Goal: Information Seeking & Learning: Learn about a topic

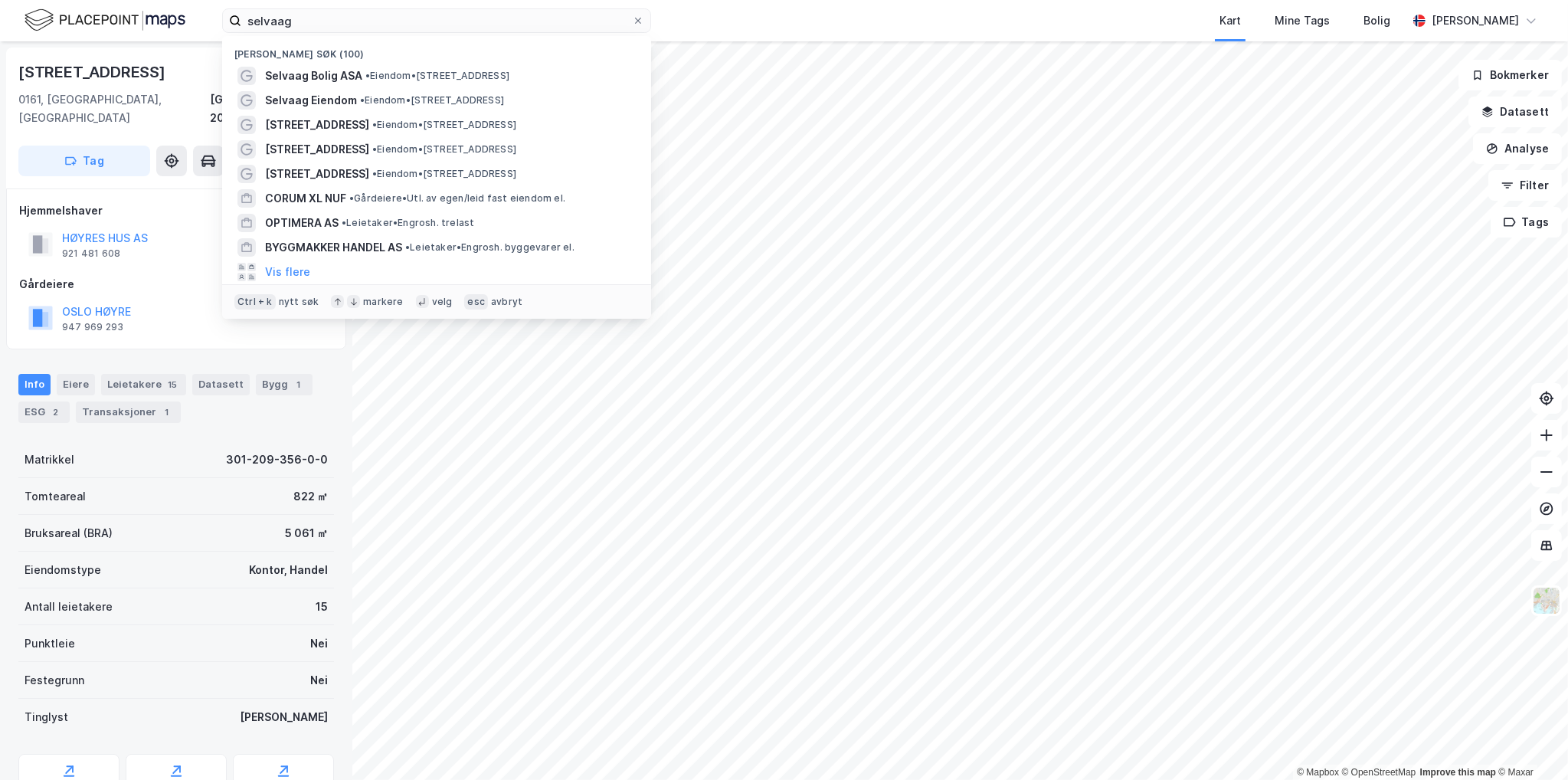
click at [407, 24] on input "selvaag" at bounding box center [437, 21] width 390 height 23
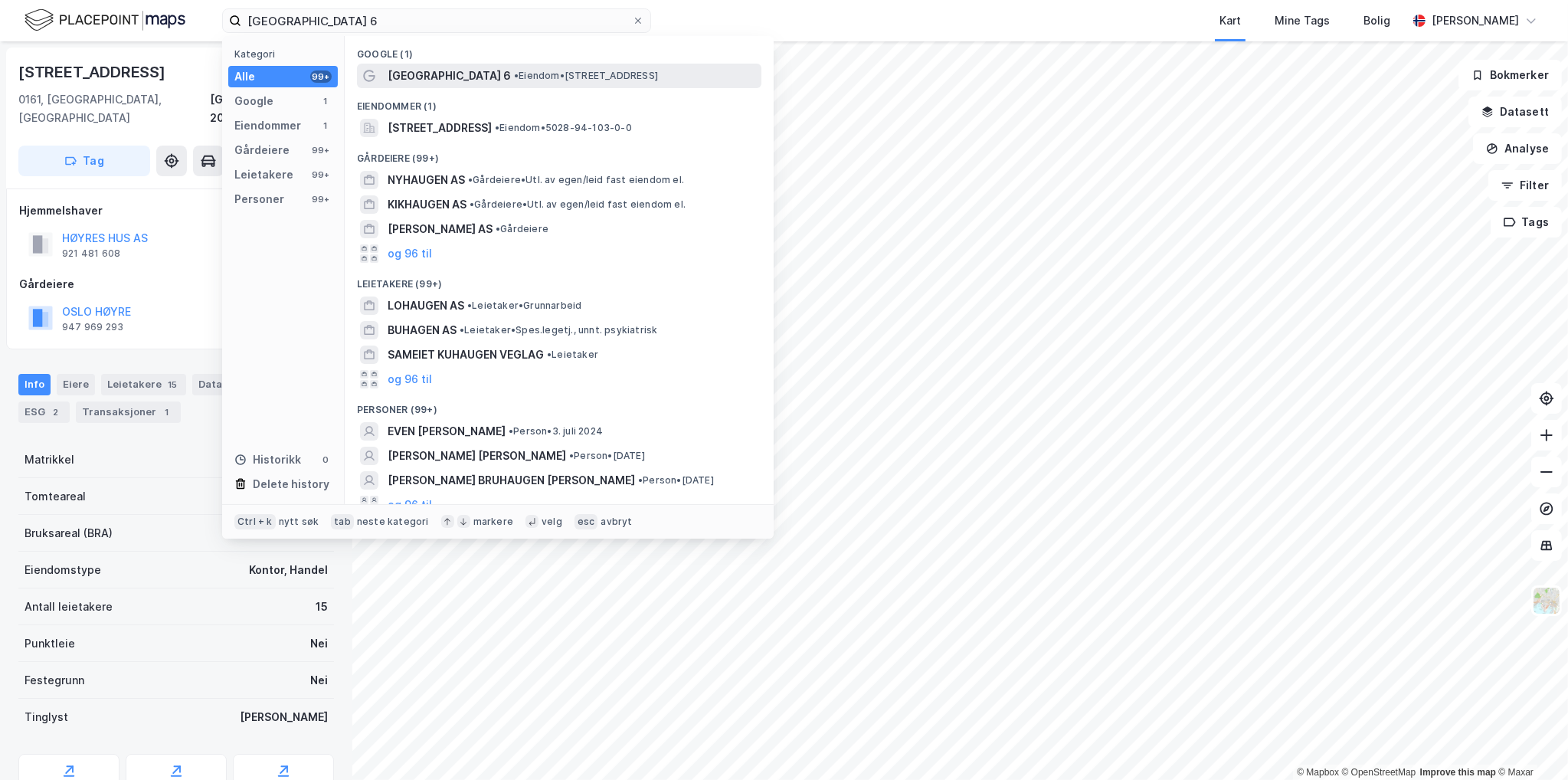
type input "[GEOGRAPHIC_DATA] 6"
click at [662, 74] on div "[GEOGRAPHIC_DATA] 6 • Eiendom • [STREET_ADDRESS][PERSON_NAME]" at bounding box center [573, 75] width 371 height 18
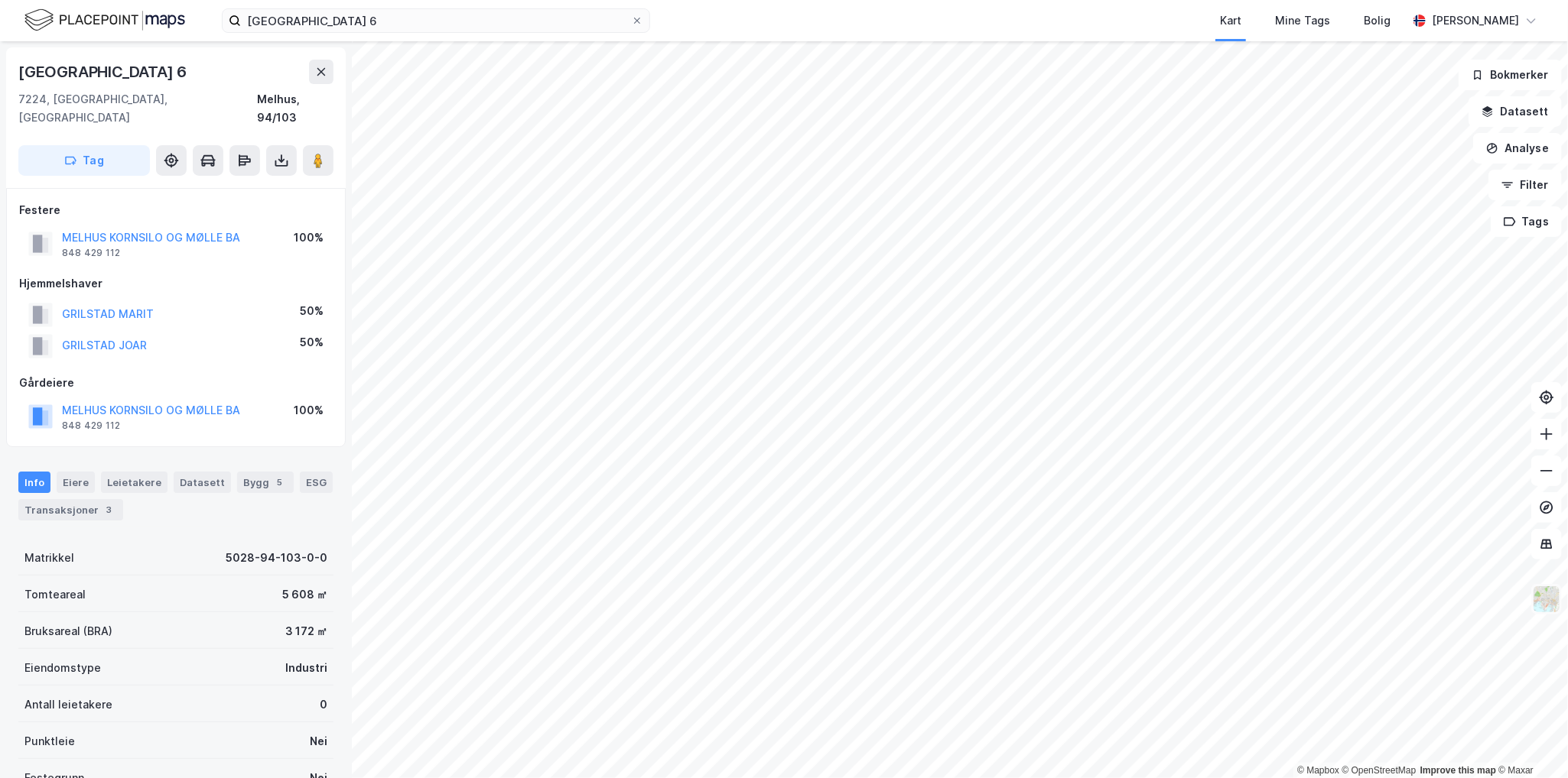
click at [1549, 606] on img at bounding box center [1546, 599] width 29 height 29
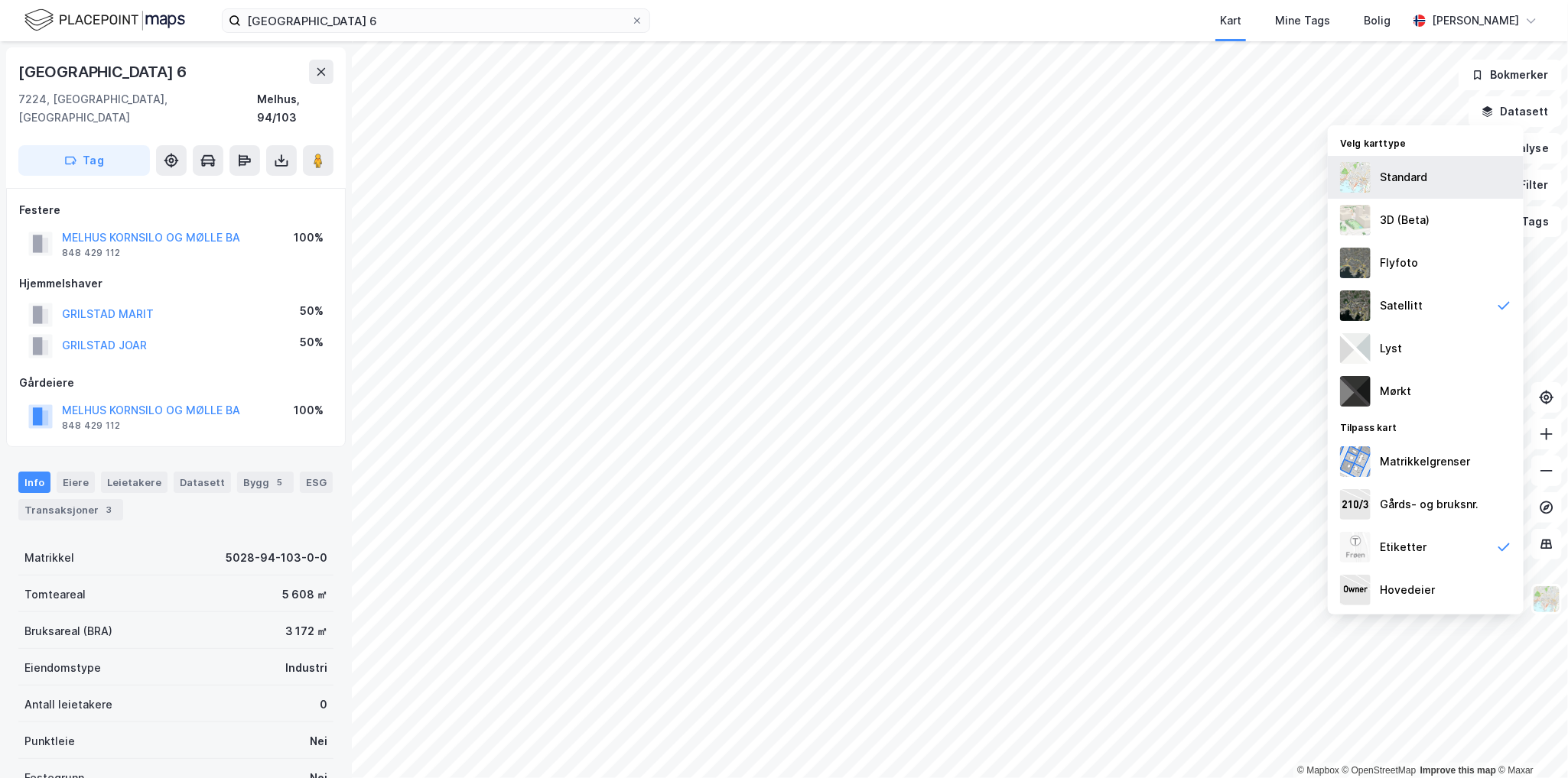
click at [1413, 179] on div "Standard" at bounding box center [1404, 177] width 48 height 18
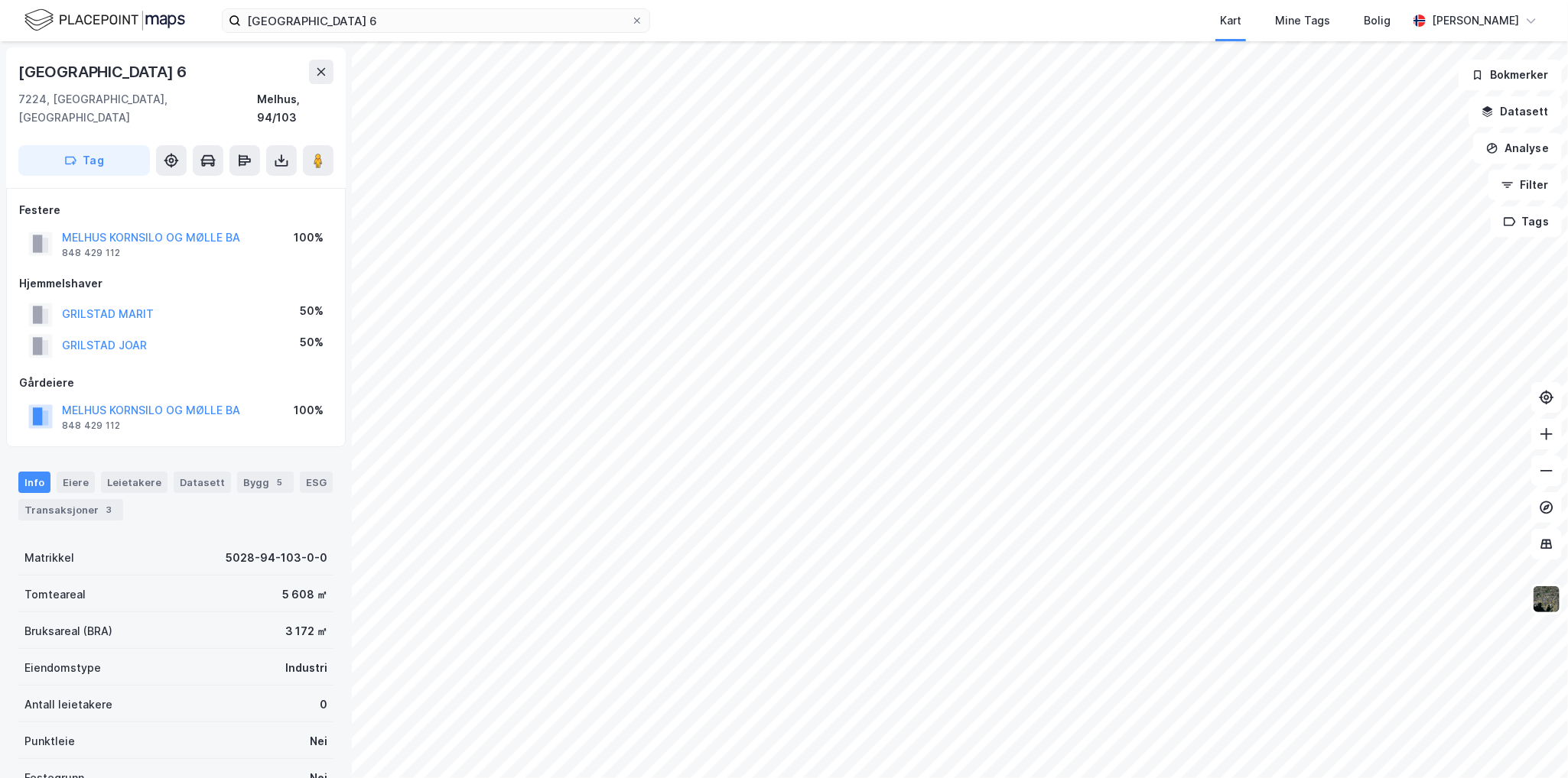
click at [321, 88] on div "[STREET_ADDRESS][PERSON_NAME]" at bounding box center [176, 93] width 316 height 67
click at [321, 81] on button at bounding box center [321, 72] width 25 height 25
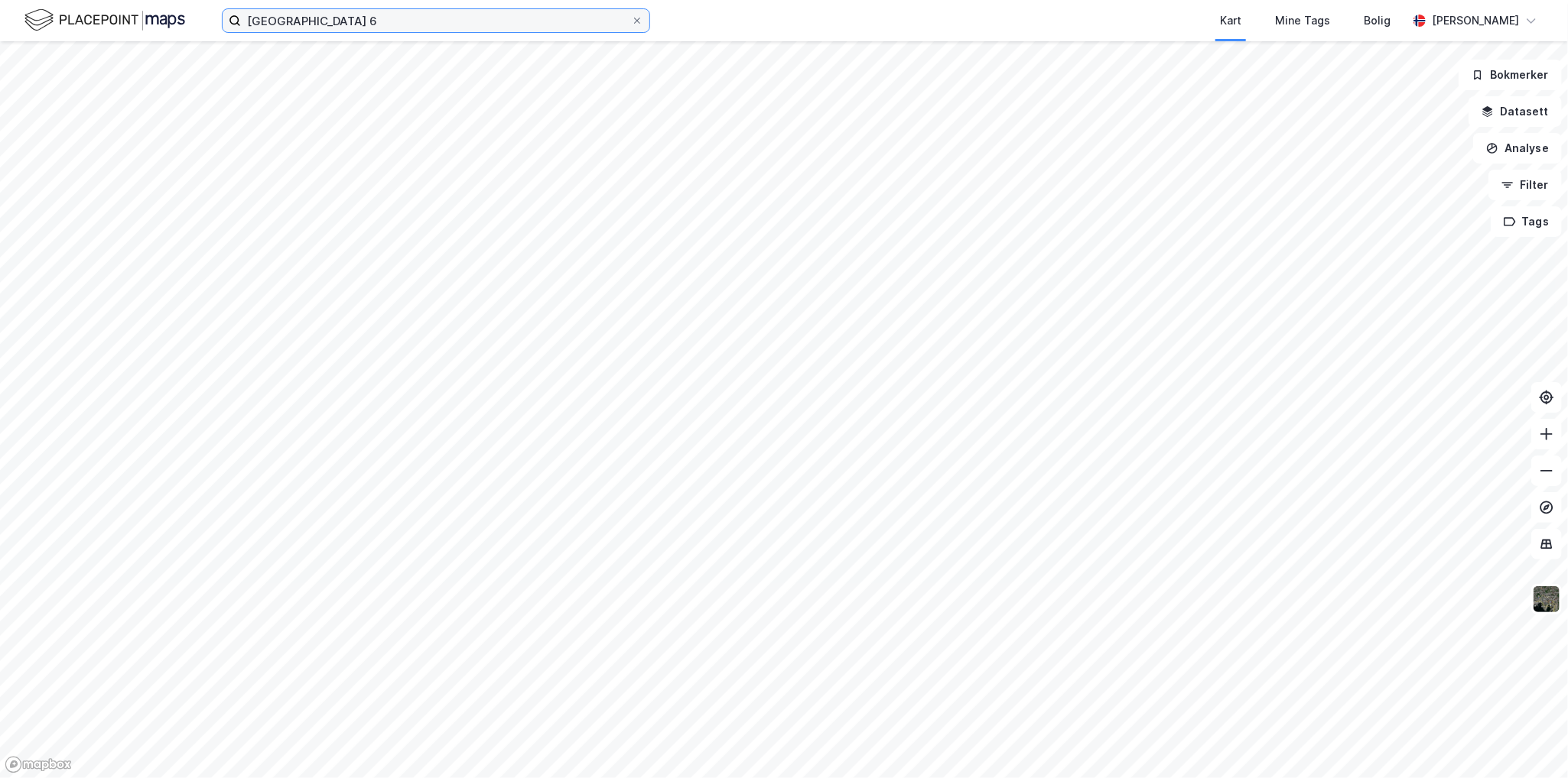
click at [358, 30] on input "[GEOGRAPHIC_DATA] 6" at bounding box center [436, 21] width 390 height 23
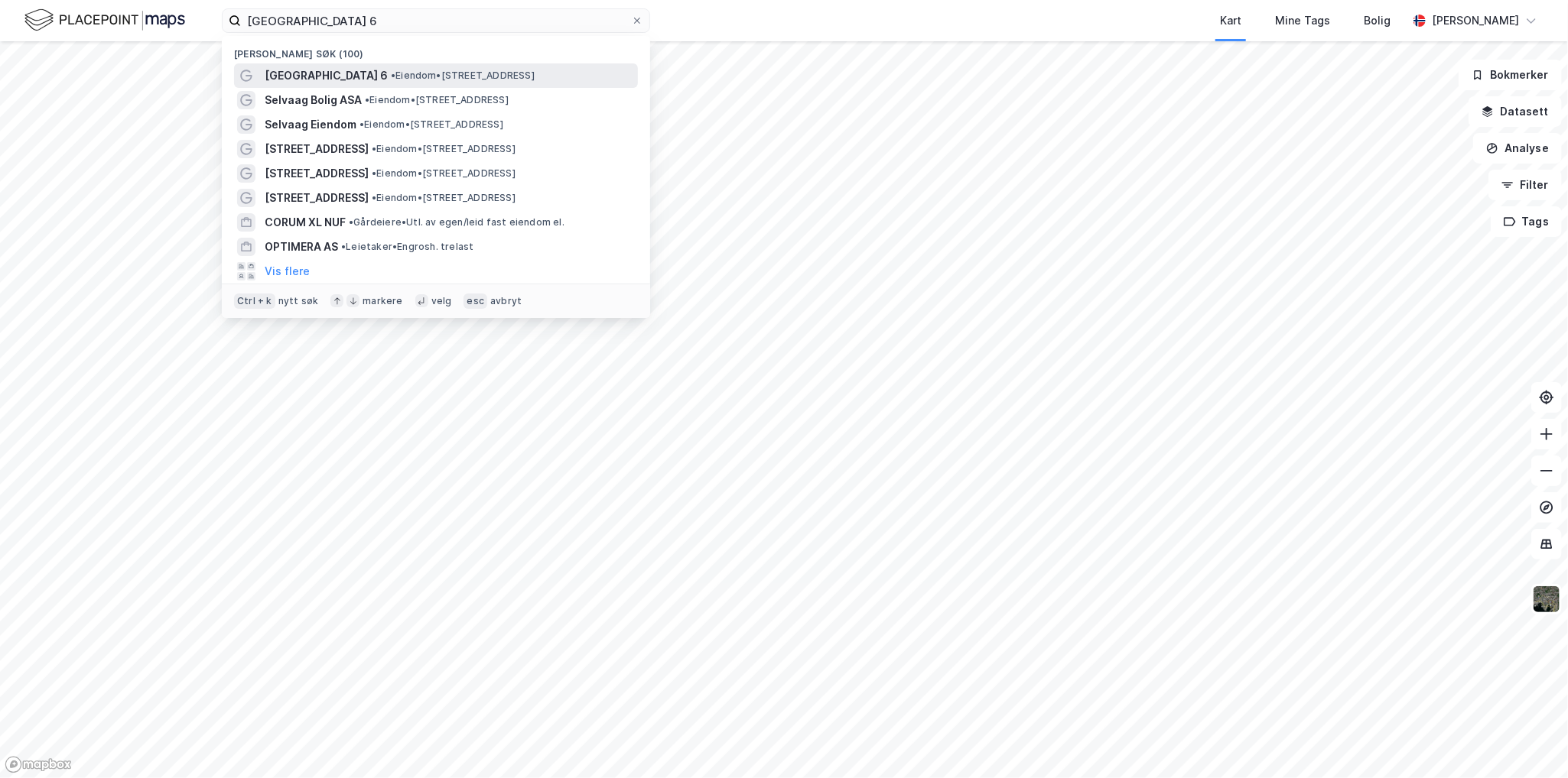
click at [373, 67] on div "[GEOGRAPHIC_DATA] 6 • Eiendom • [STREET_ADDRESS][PERSON_NAME]" at bounding box center [435, 76] width 404 height 25
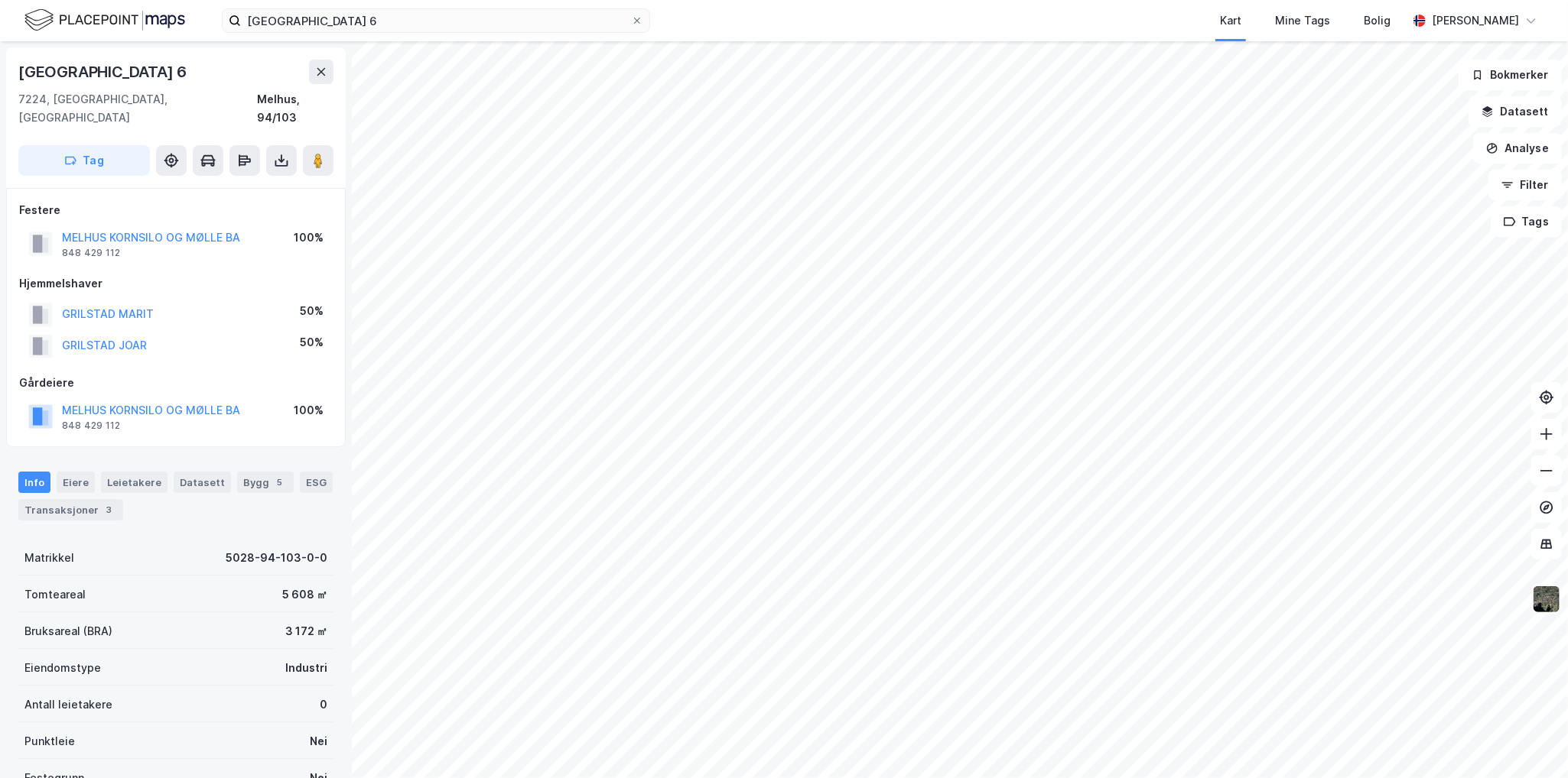
click at [1538, 601] on img at bounding box center [1546, 599] width 29 height 29
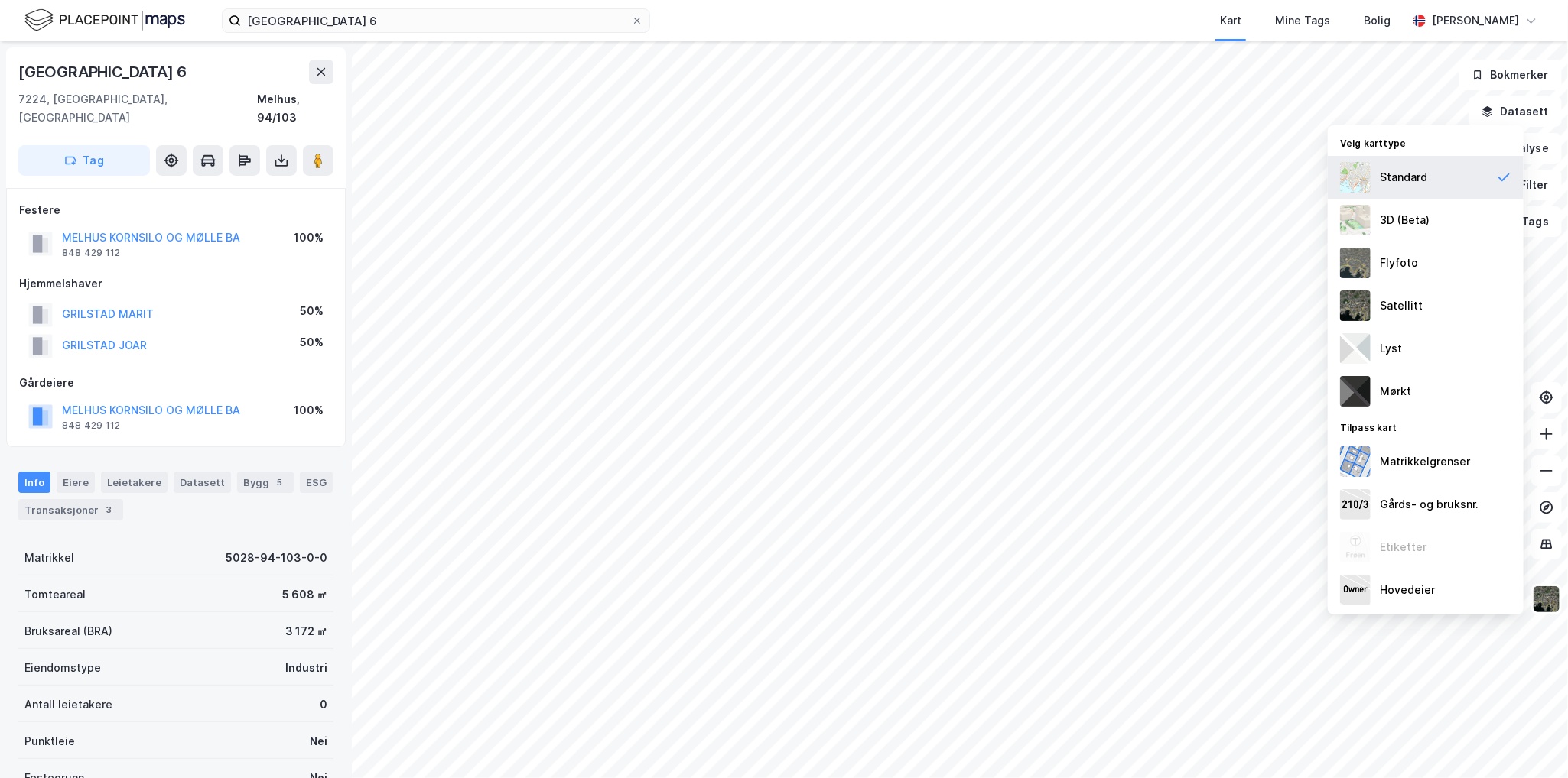
click at [1420, 178] on div "Standard" at bounding box center [1404, 177] width 48 height 18
click at [1428, 218] on div "3D (Beta)" at bounding box center [1405, 219] width 49 height 18
